Goal: Find specific page/section: Find specific page/section

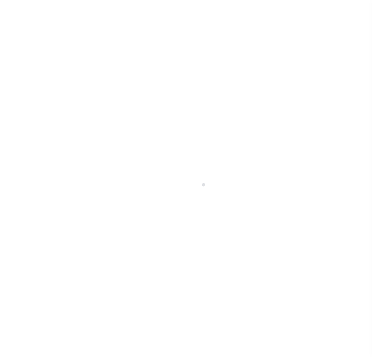
select select "100"
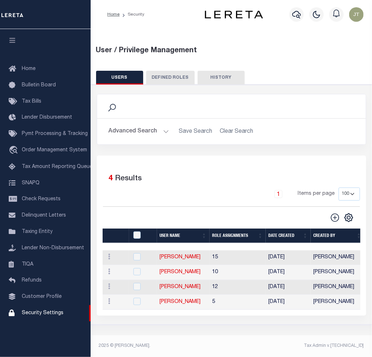
click at [109, 106] on icon at bounding box center [111, 107] width 9 height 9
click at [127, 133] on button "Advanced Search" at bounding box center [139, 131] width 60 height 14
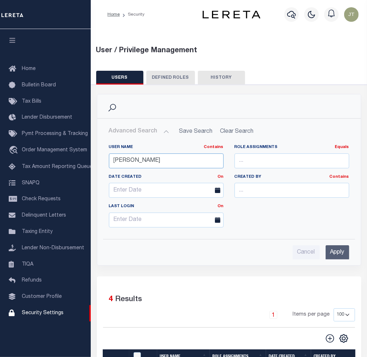
click at [135, 164] on input "[PERSON_NAME]" at bounding box center [166, 160] width 115 height 15
type input "D"
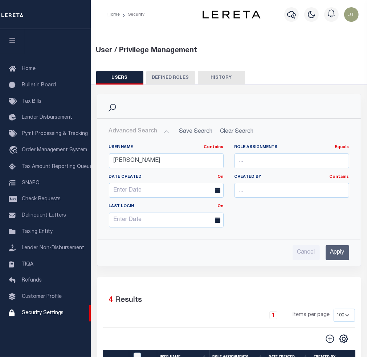
click at [333, 252] on input "Apply" at bounding box center [337, 252] width 24 height 15
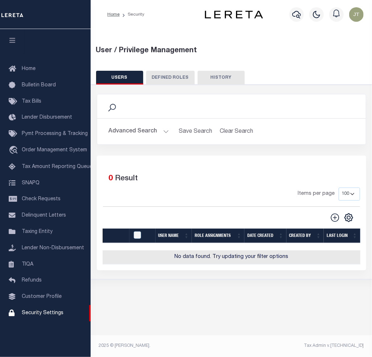
click at [144, 126] on button "Advanced Search" at bounding box center [139, 131] width 60 height 14
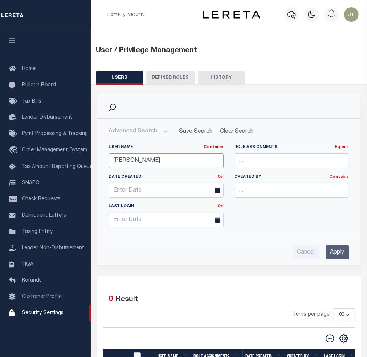
click at [141, 158] on input "[PERSON_NAME]" at bounding box center [166, 160] width 115 height 15
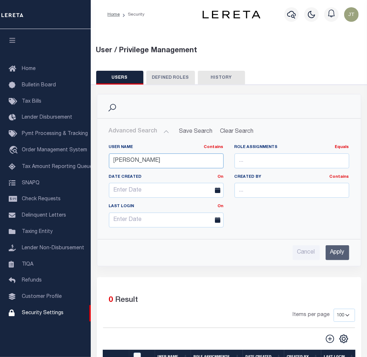
type input "[PERSON_NAME]"
click at [341, 239] on div "Cancel Apply" at bounding box center [229, 249] width 252 height 21
click at [341, 243] on div "Cancel Apply" at bounding box center [229, 249] width 252 height 21
click at [342, 247] on input "Apply" at bounding box center [337, 252] width 24 height 15
